Goal: Transaction & Acquisition: Obtain resource

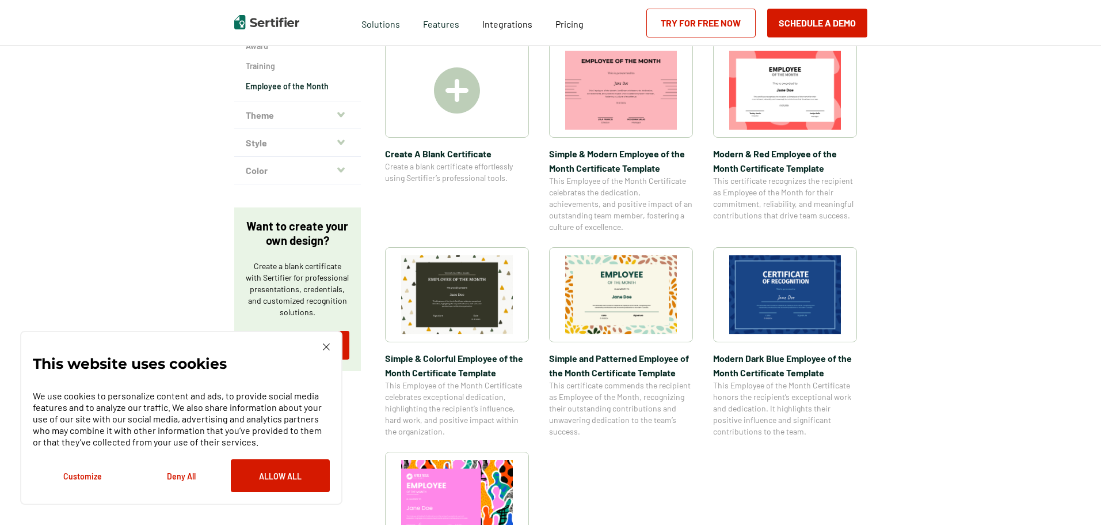
scroll to position [173, 0]
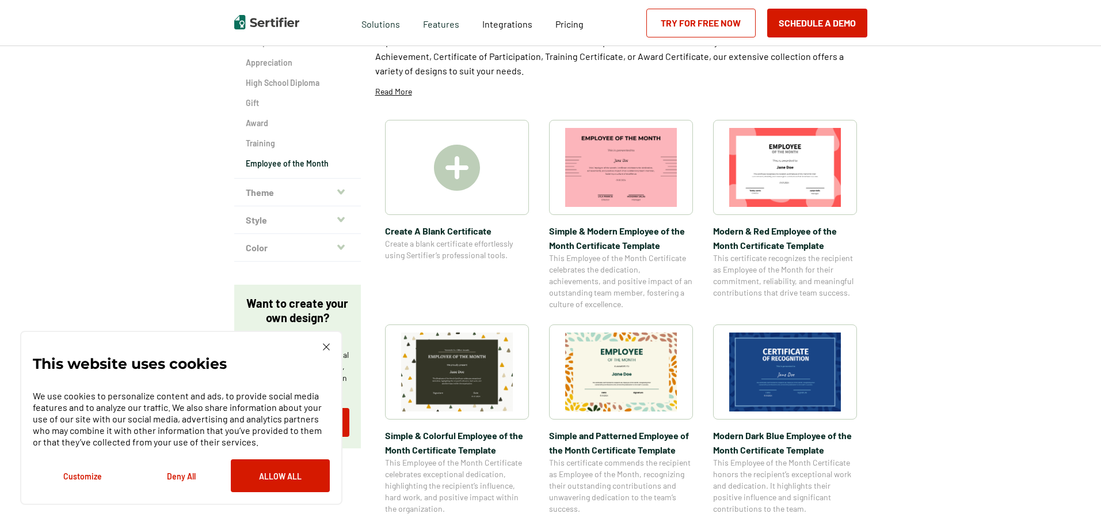
click at [465, 162] on img at bounding box center [457, 168] width 46 height 46
